Goal: Use online tool/utility: Utilize a website feature to perform a specific function

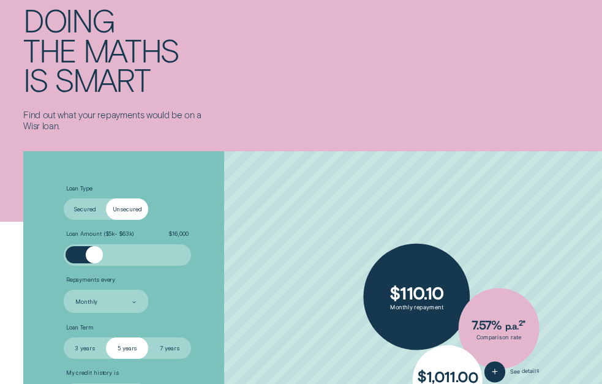
scroll to position [61, 0]
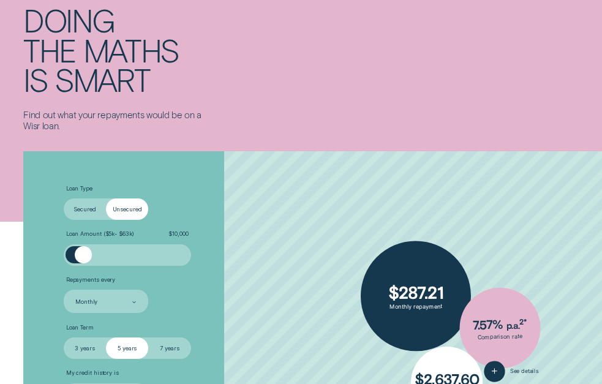
click at [84, 263] on div at bounding box center [83, 254] width 17 height 17
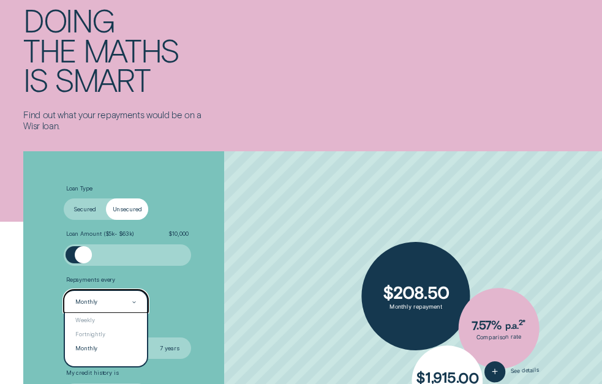
click at [134, 301] on icon at bounding box center [134, 302] width 4 height 2
click at [119, 346] on div "Monthly" at bounding box center [106, 349] width 82 height 14
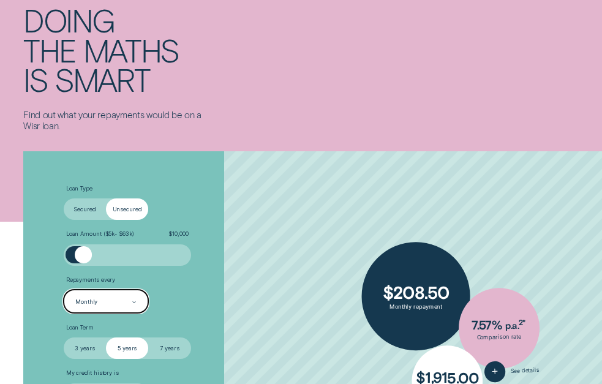
scroll to position [122, 0]
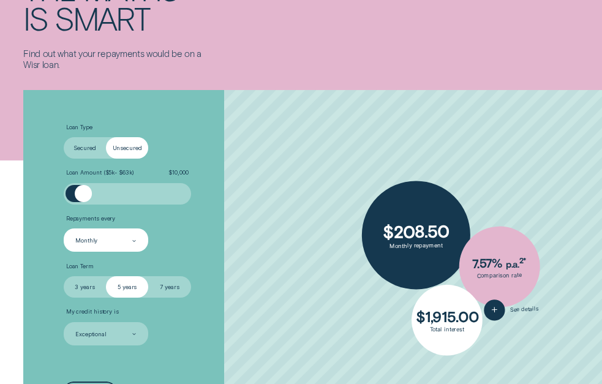
click at [78, 285] on label "3 years" at bounding box center [85, 286] width 42 height 21
click at [64, 276] on input "3 years" at bounding box center [64, 276] width 0 height 0
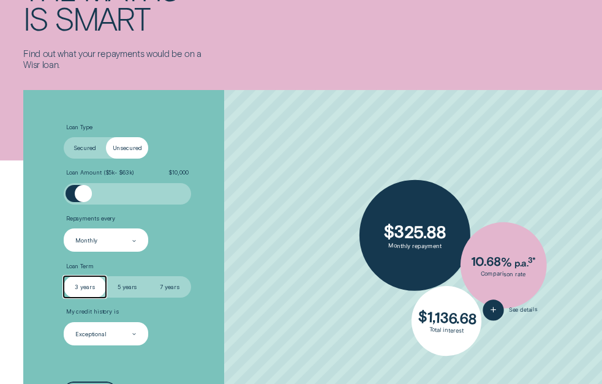
click at [135, 333] on icon at bounding box center [134, 334] width 4 height 2
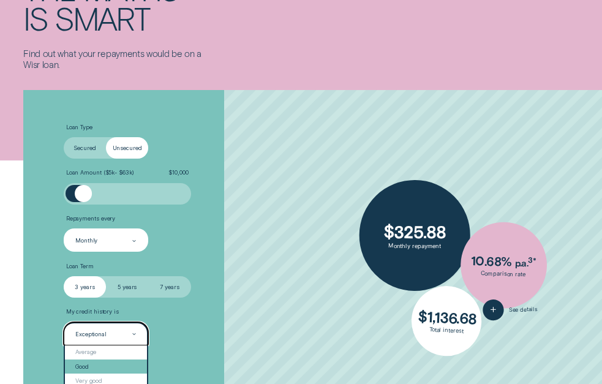
click at [103, 367] on div "Good" at bounding box center [106, 366] width 82 height 14
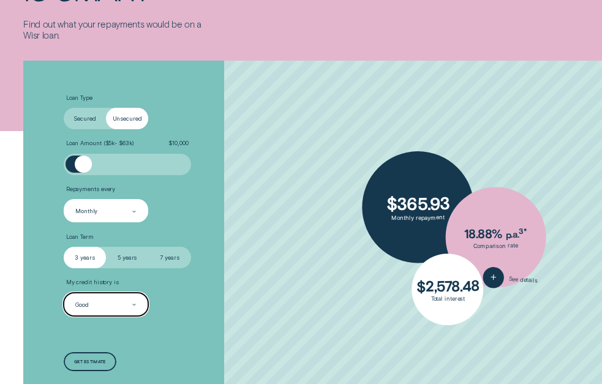
scroll to position [184, 0]
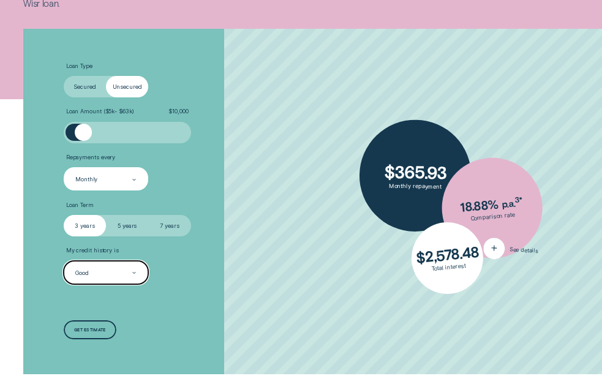
click at [493, 245] on icon "button" at bounding box center [494, 247] width 12 height 19
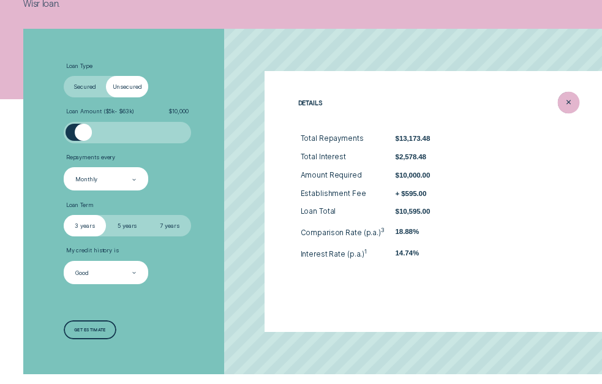
click at [566, 104] on line "Close loan details" at bounding box center [568, 103] width 4 height 4
